Goal: Task Accomplishment & Management: Use online tool/utility

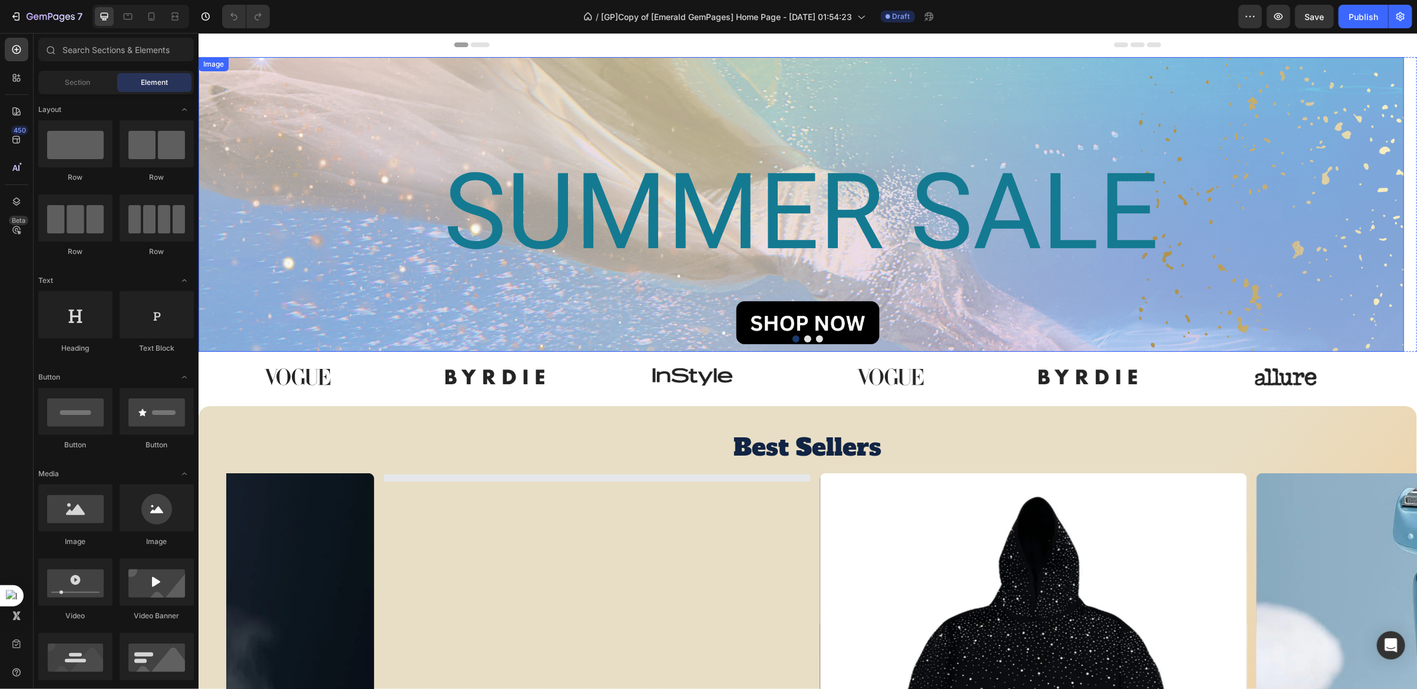
click at [243, 97] on img at bounding box center [800, 204] width 1205 height 295
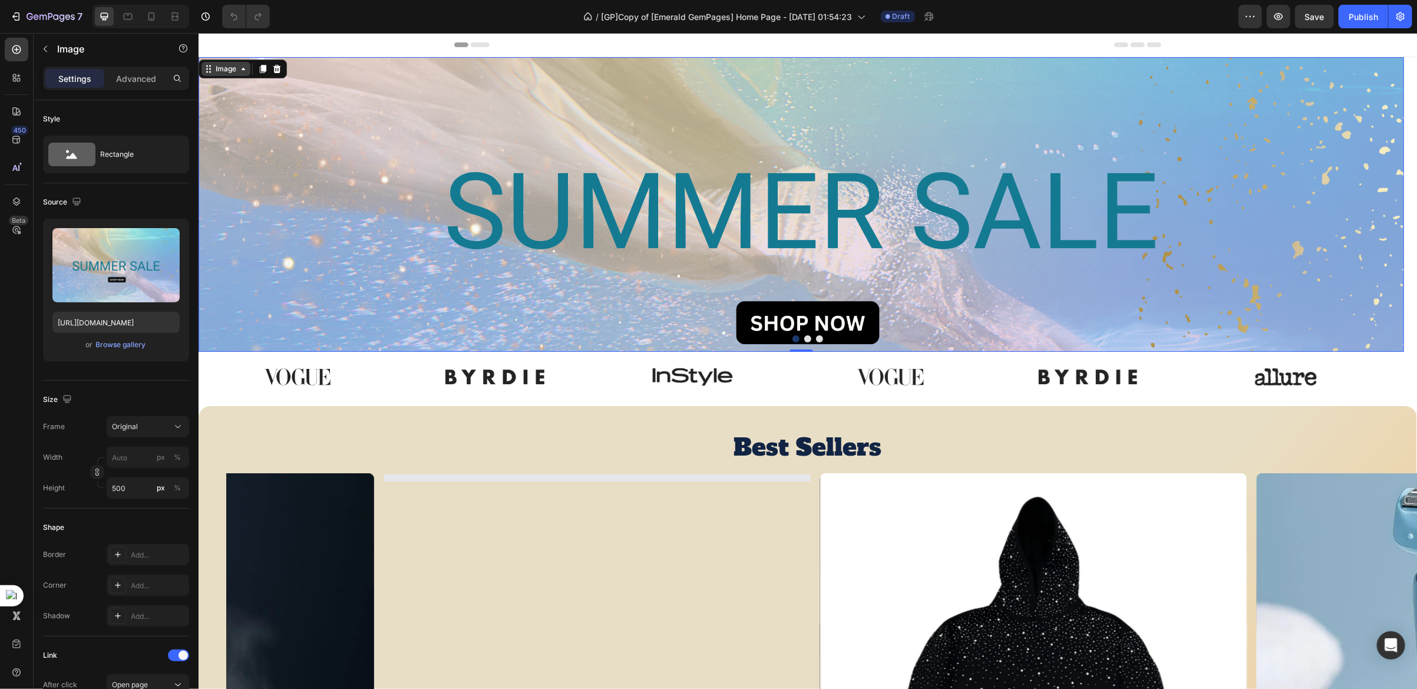
click at [217, 70] on div "Image" at bounding box center [225, 68] width 25 height 11
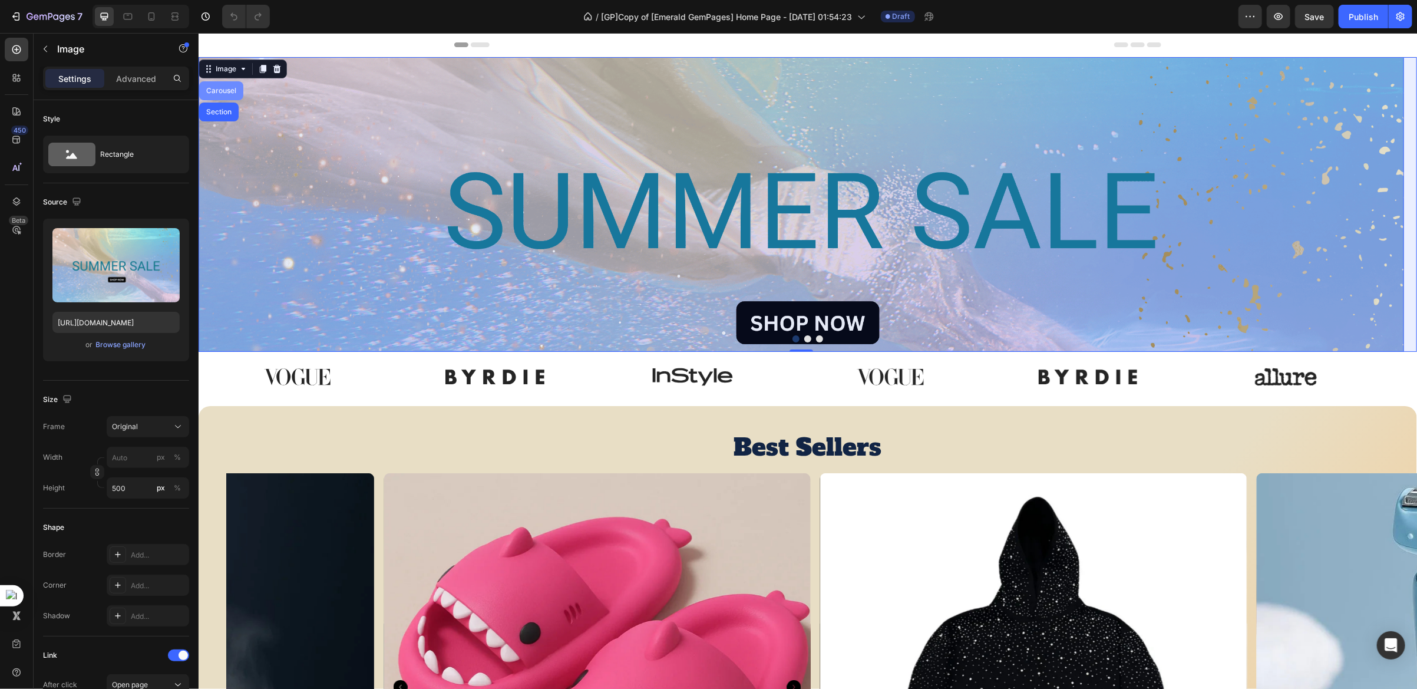
click at [217, 89] on div "Carousel" at bounding box center [220, 90] width 35 height 7
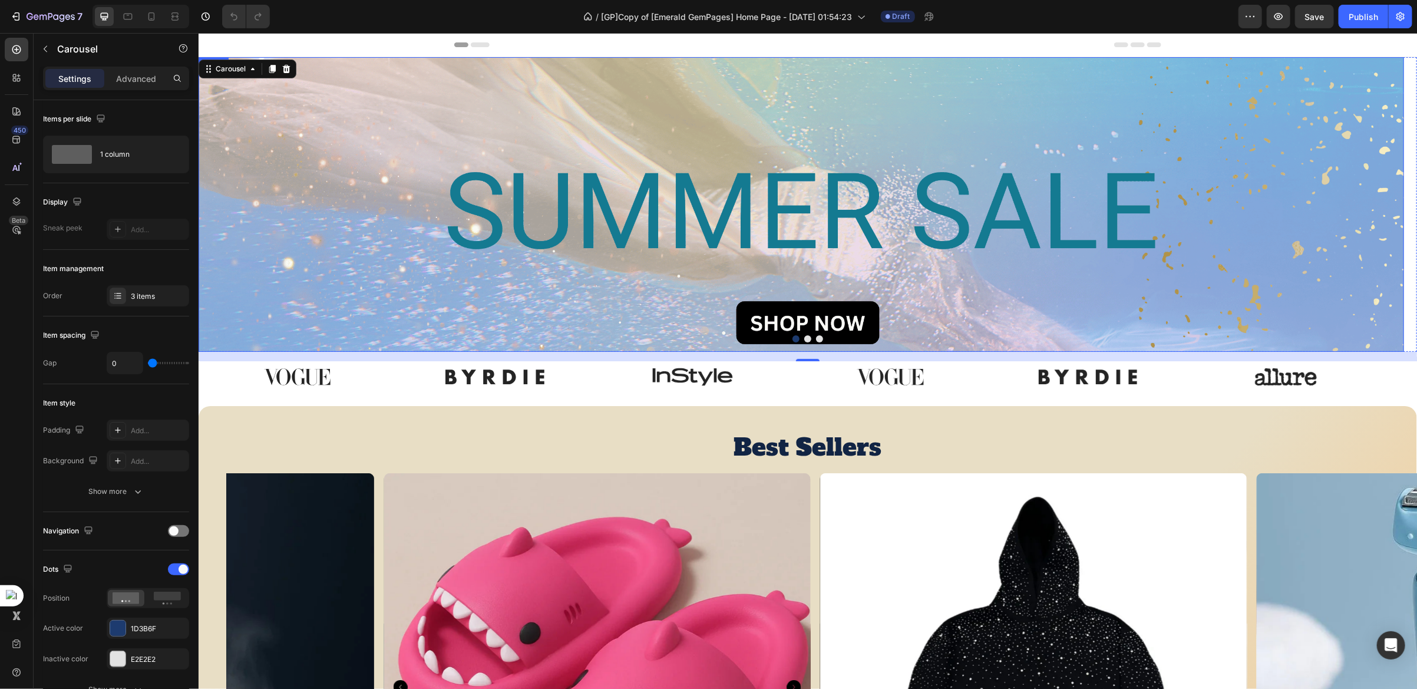
click at [240, 120] on img at bounding box center [800, 204] width 1205 height 295
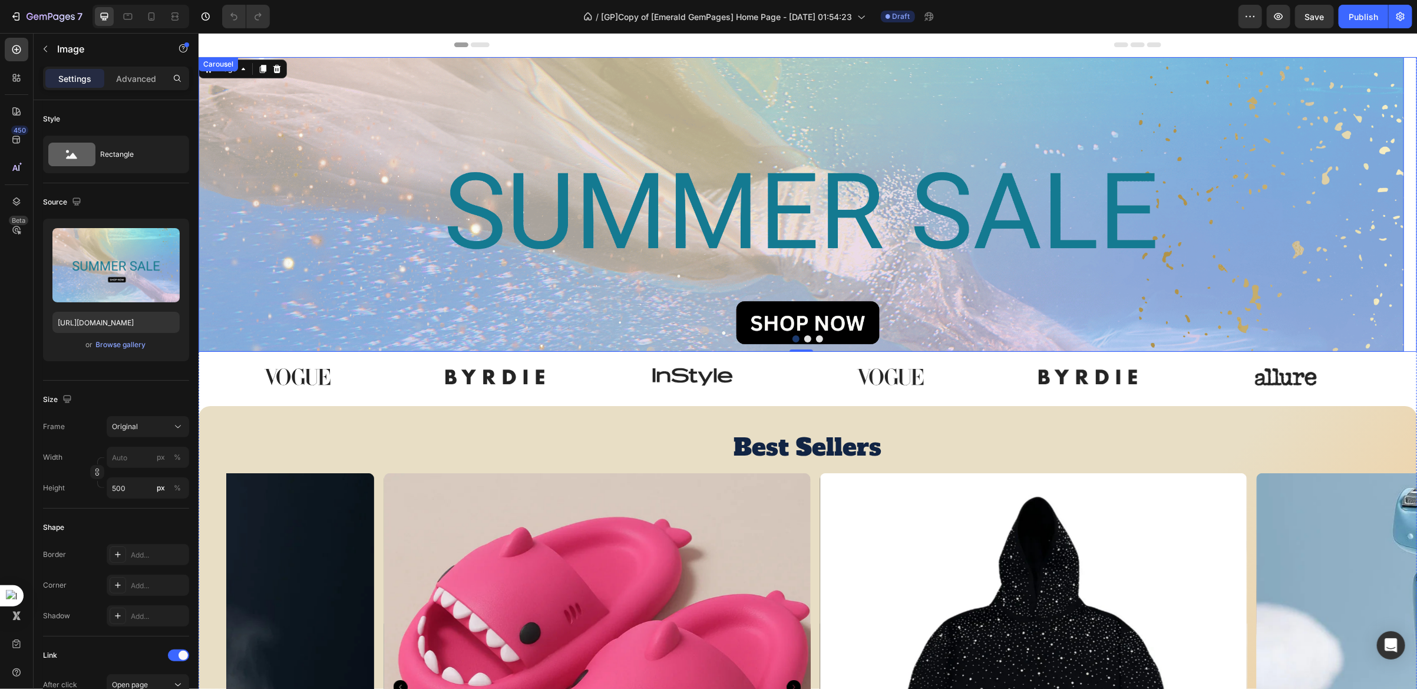
click at [803, 337] on button "Dot" at bounding box center [806, 338] width 7 height 7
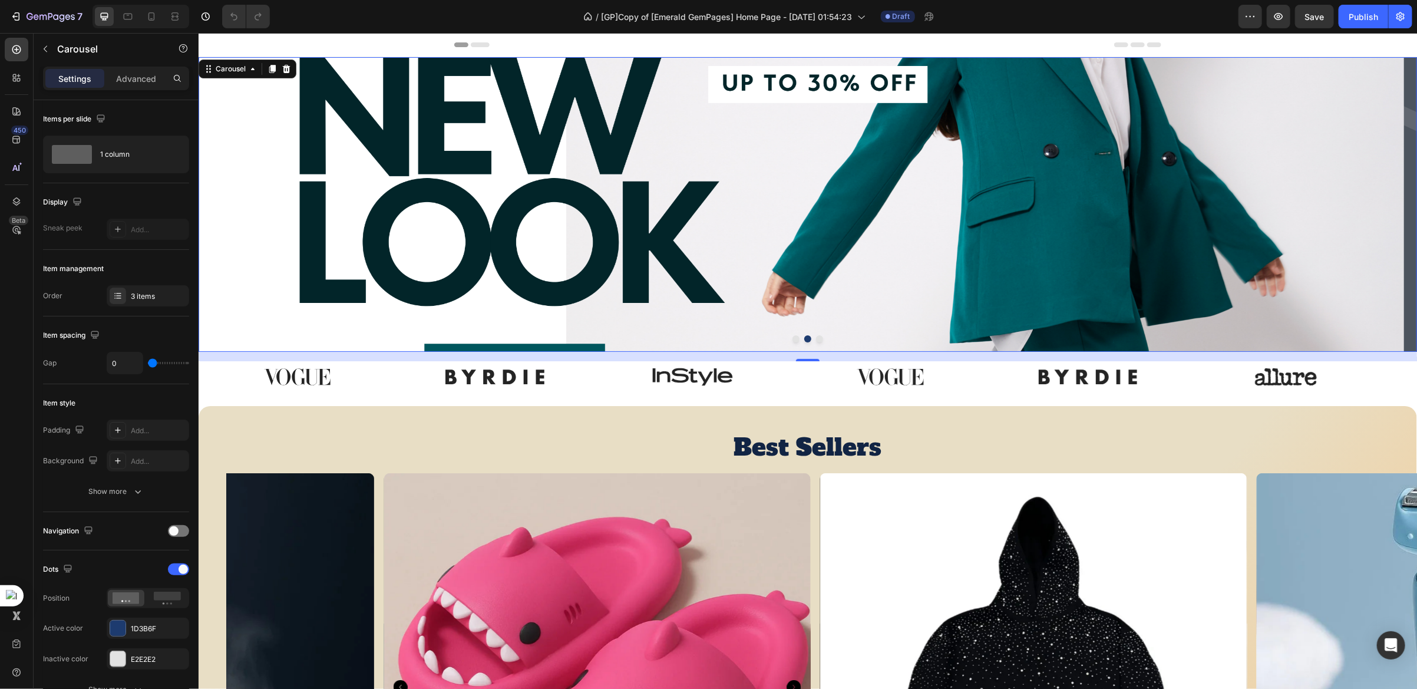
click at [815, 340] on button "Dot" at bounding box center [818, 338] width 7 height 7
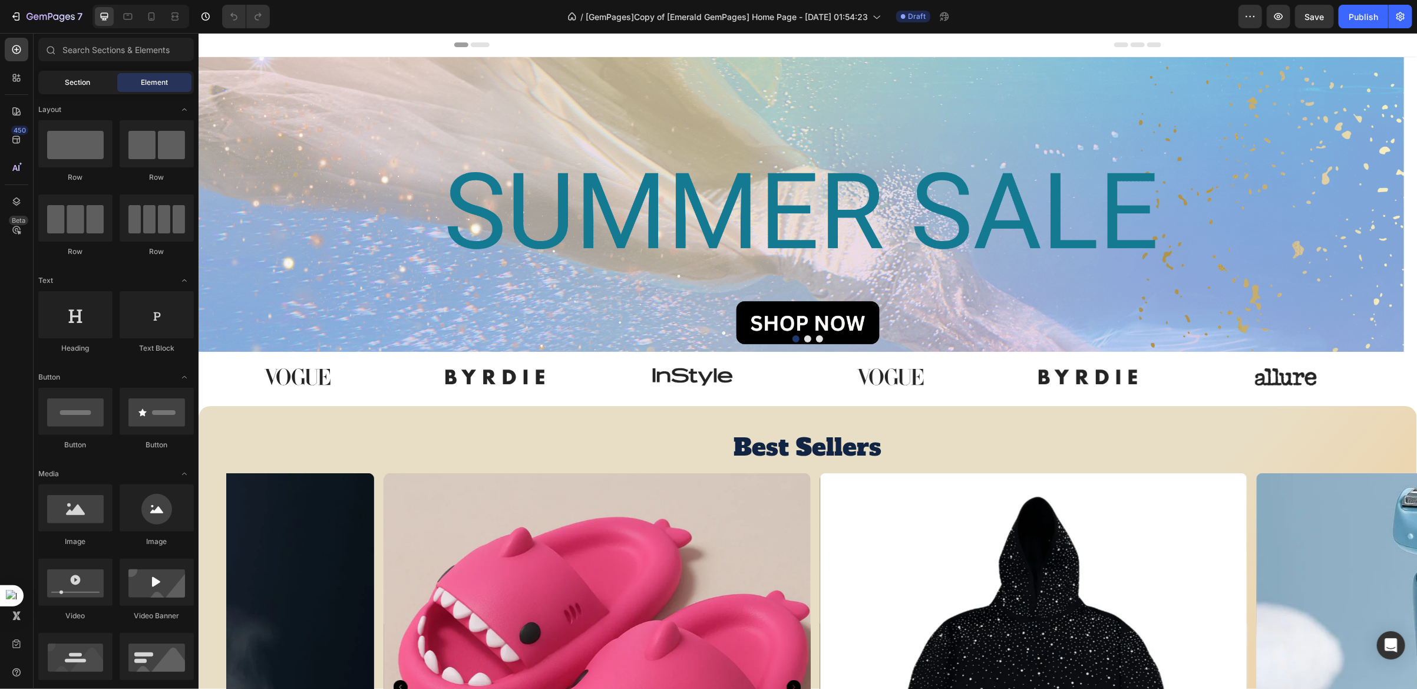
click at [59, 80] on div "Section" at bounding box center [78, 82] width 74 height 19
